Goal: Book appointment/travel/reservation

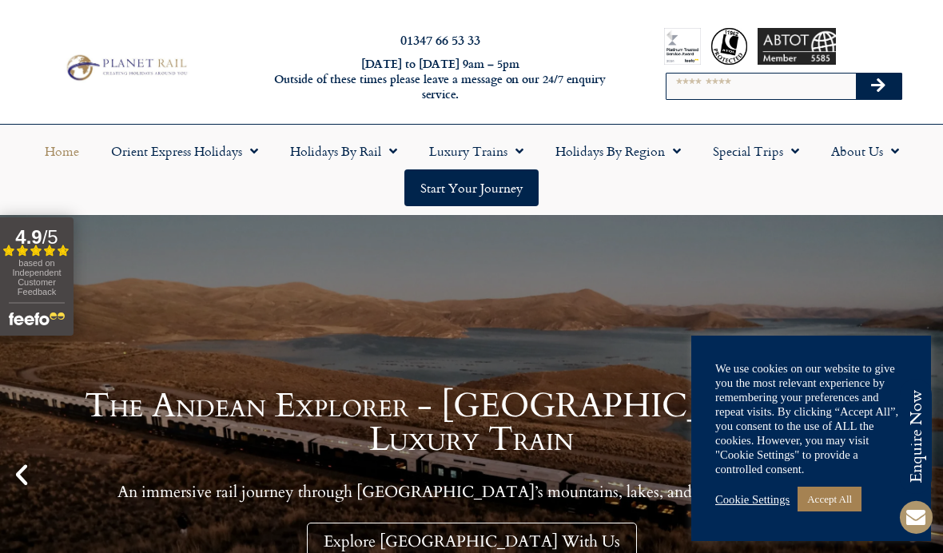
click at [380, 150] on link "Holidays by Rail" at bounding box center [343, 151] width 139 height 37
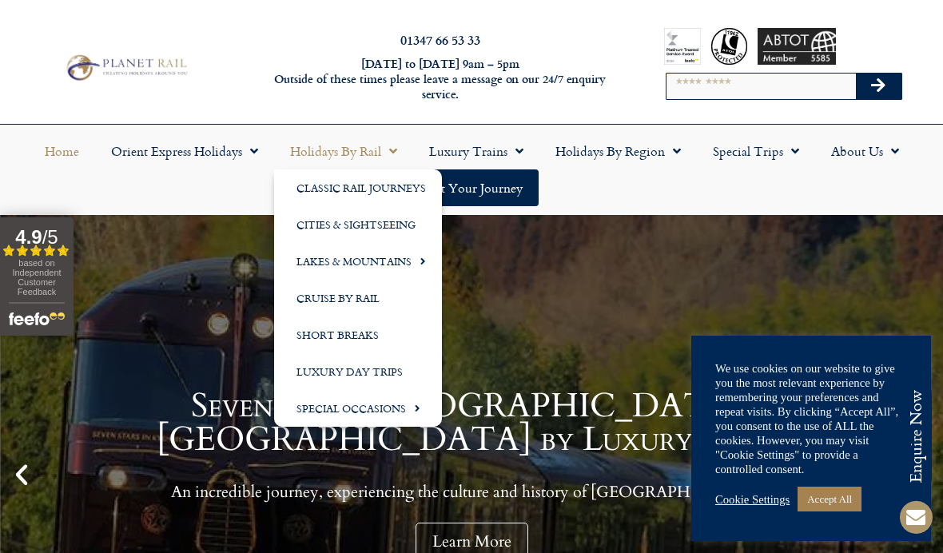
click at [406, 190] on link "Classic Rail Journeys" at bounding box center [358, 187] width 168 height 37
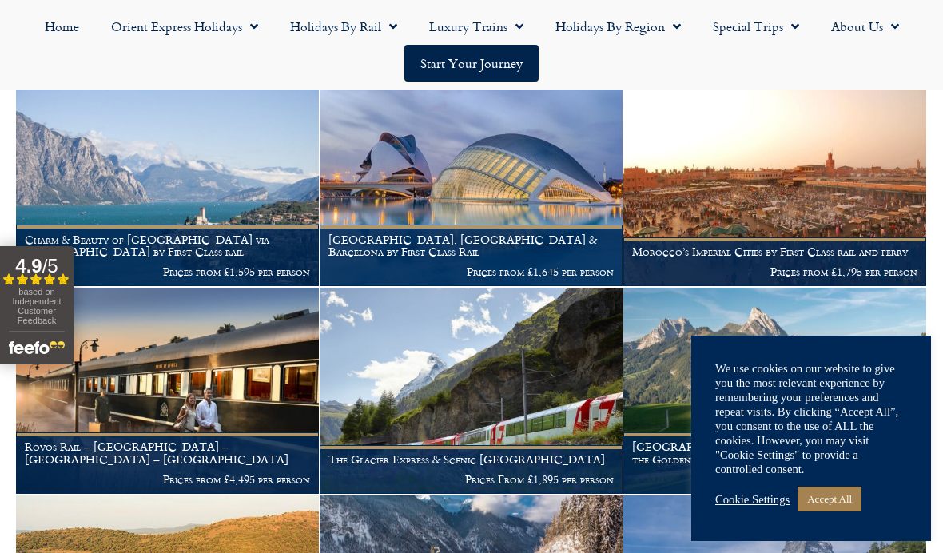
scroll to position [323, 0]
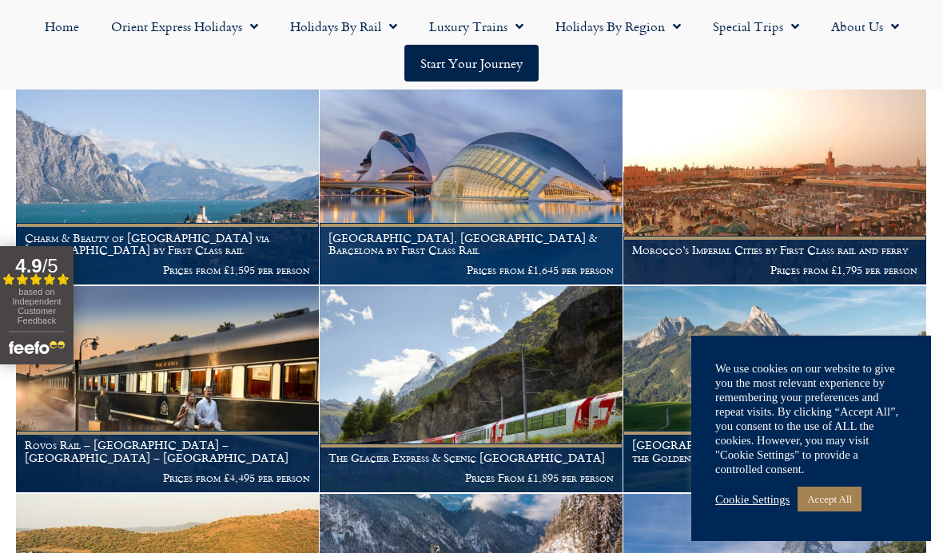
click at [823, 197] on img at bounding box center [774, 182] width 303 height 206
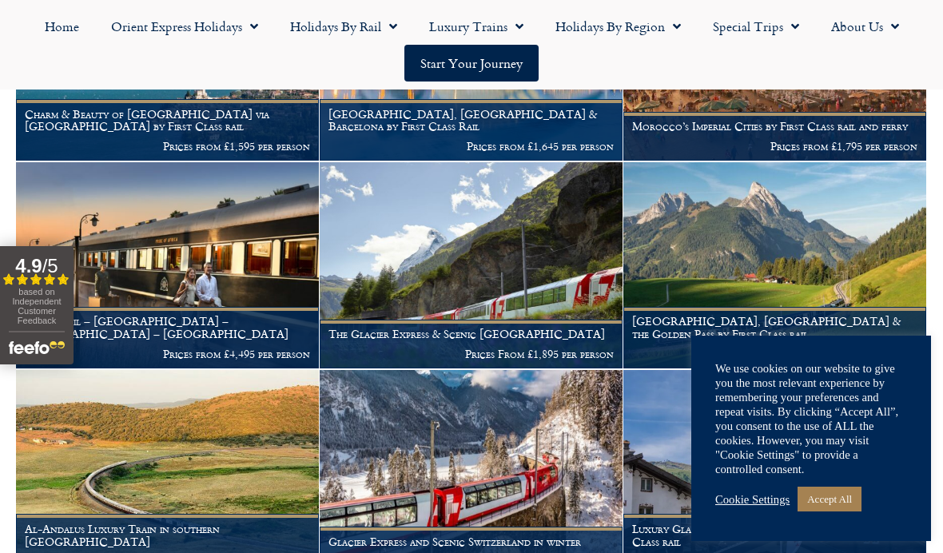
scroll to position [447, 0]
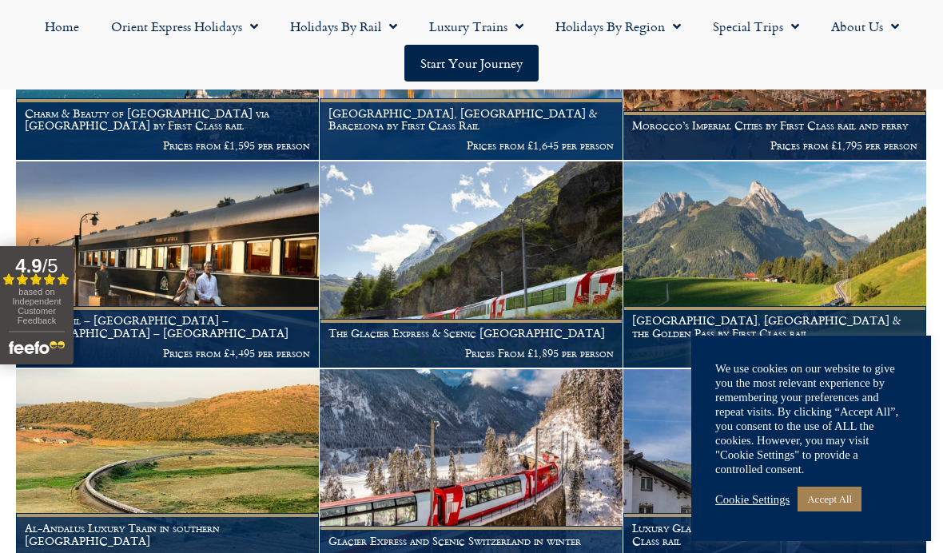
click at [764, 252] on img at bounding box center [774, 264] width 303 height 206
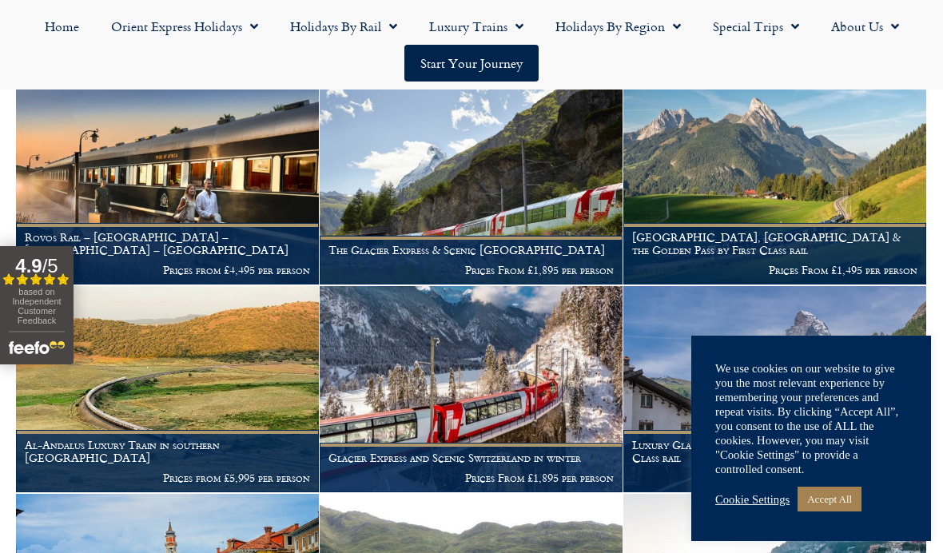
scroll to position [534, 0]
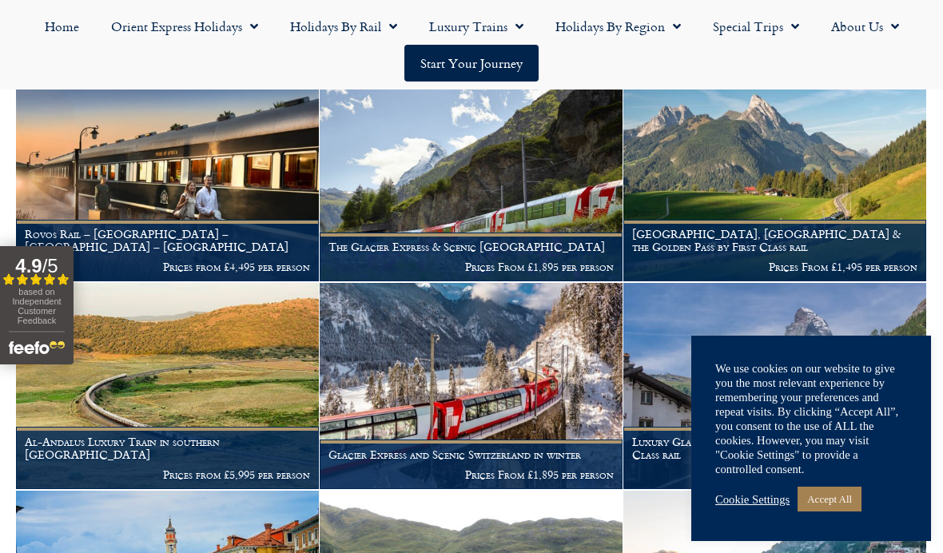
click at [220, 195] on img at bounding box center [167, 178] width 303 height 206
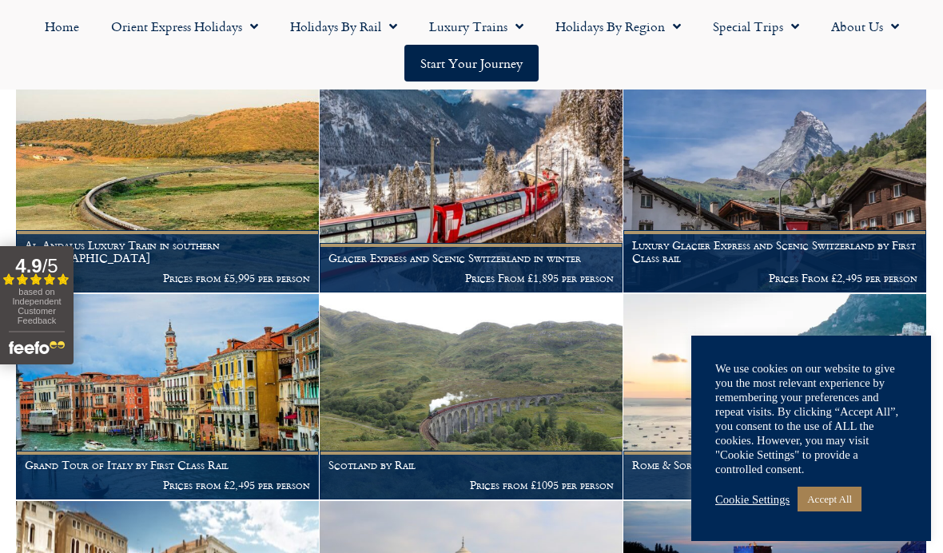
scroll to position [729, 0]
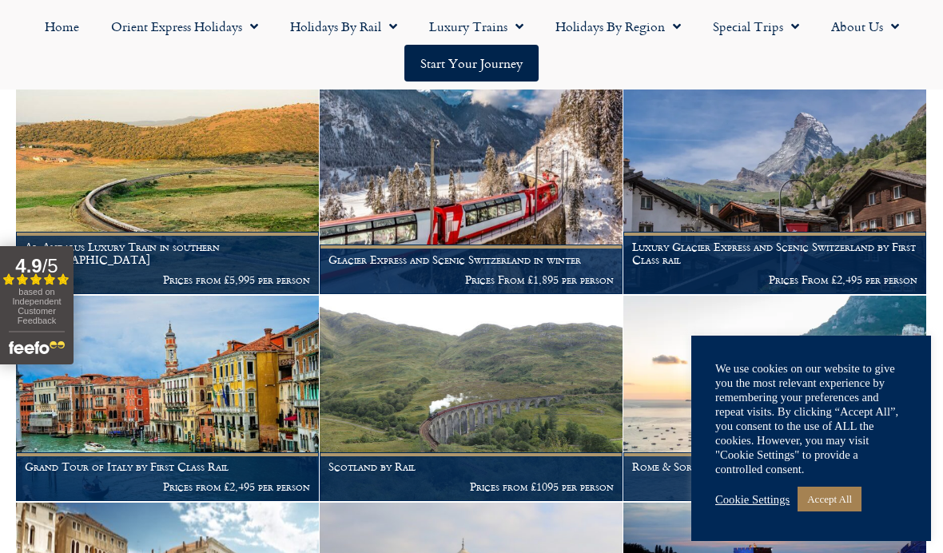
click at [506, 179] on img at bounding box center [471, 191] width 303 height 206
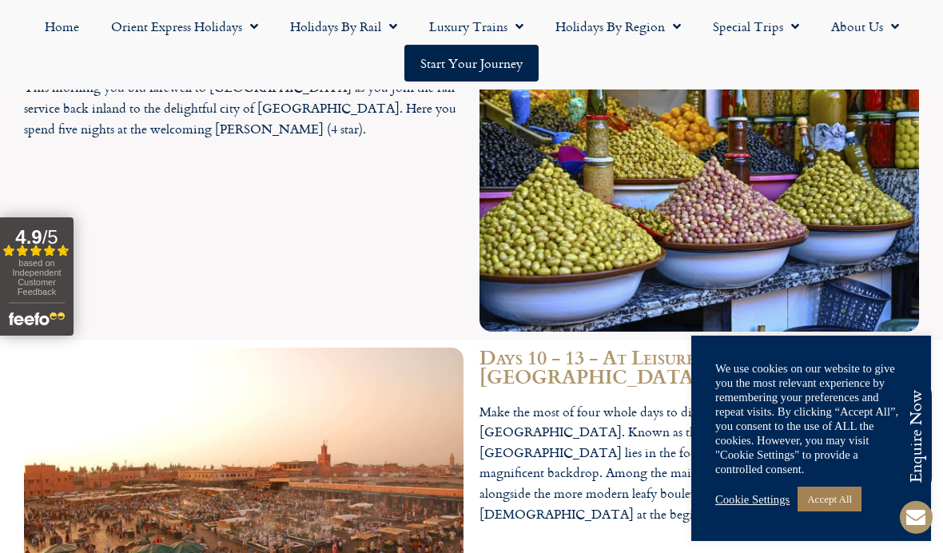
scroll to position [4406, 0]
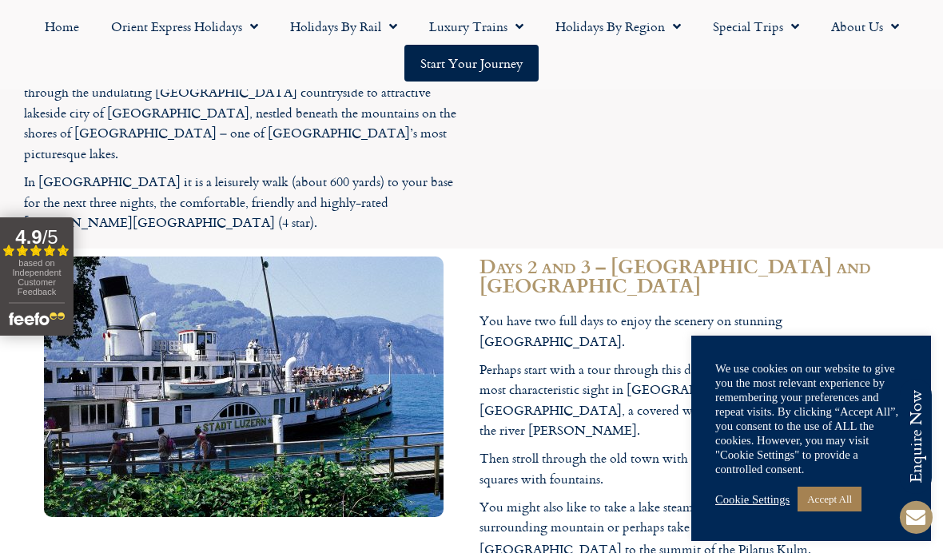
scroll to position [2814, 0]
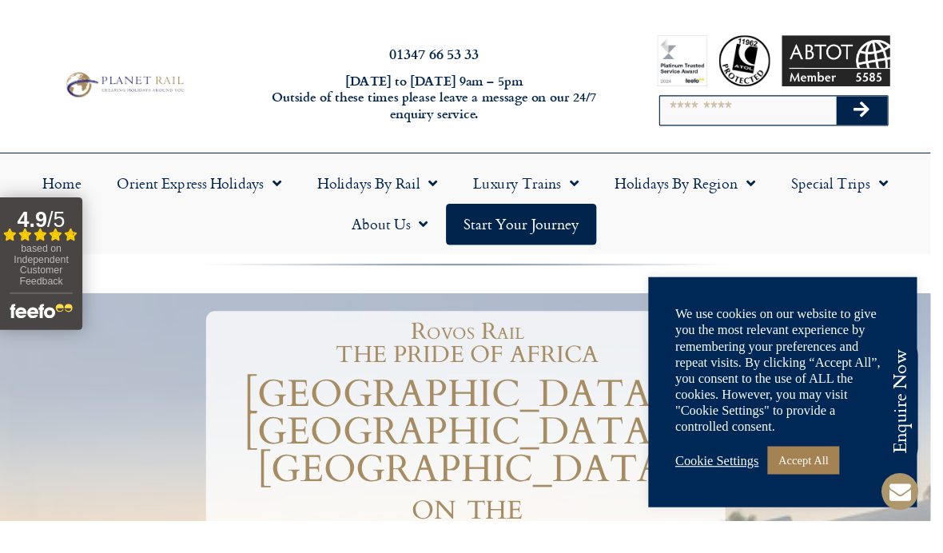
scroll to position [18, 0]
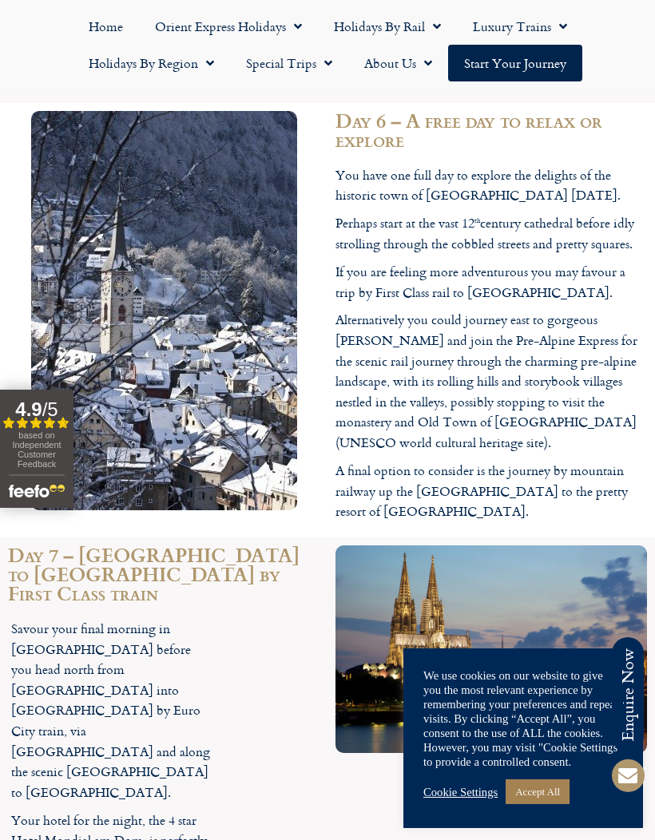
scroll to position [5416, 0]
